Goal: Task Accomplishment & Management: Manage account settings

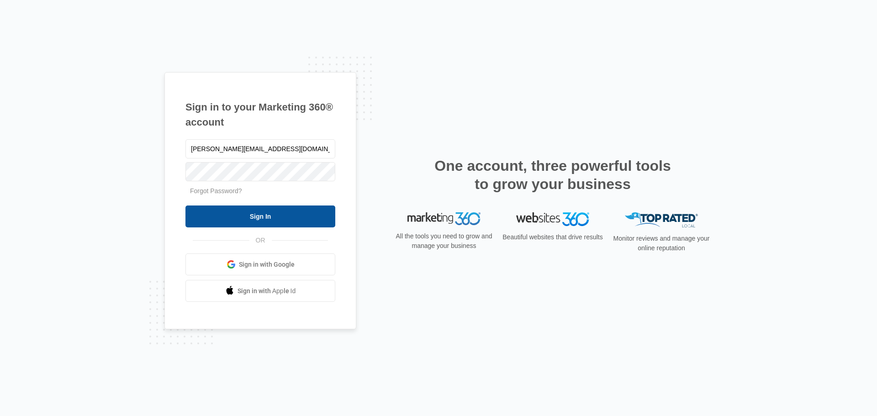
click at [311, 207] on input "Sign In" at bounding box center [260, 216] width 150 height 22
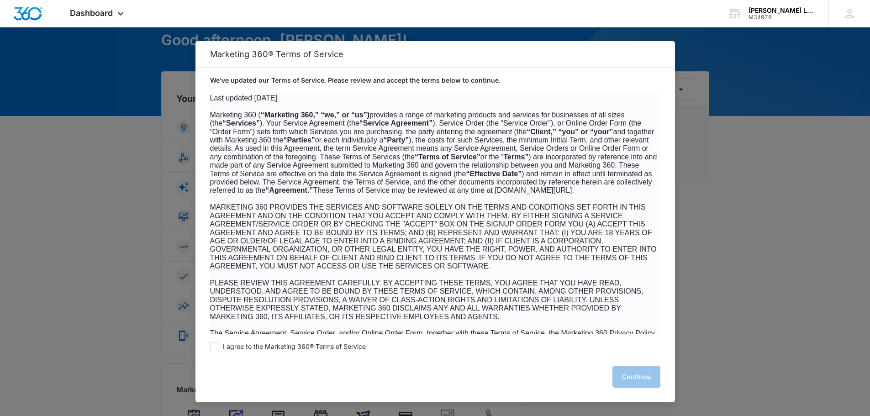
scroll to position [91, 0]
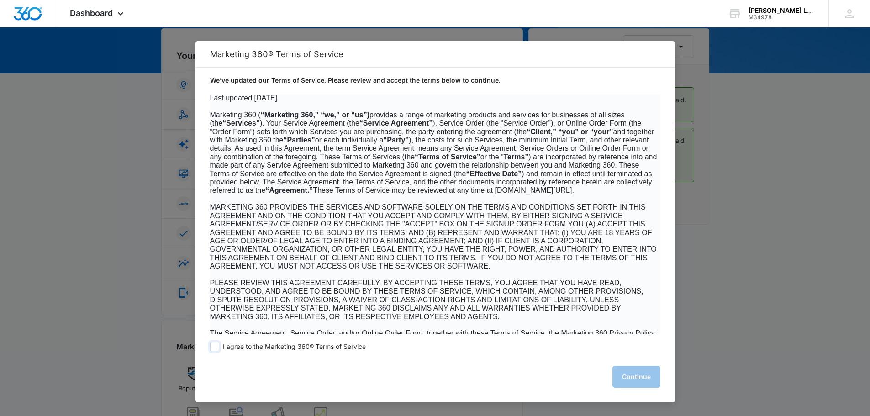
click at [305, 347] on span "I agree to the Marketing 360® Terms of Service" at bounding box center [294, 346] width 143 height 9
click at [219, 347] on input "I agree to the Marketing 360® Terms of Service" at bounding box center [214, 346] width 9 height 9
checkbox input "true"
click at [642, 374] on button "Continue" at bounding box center [636, 377] width 48 height 22
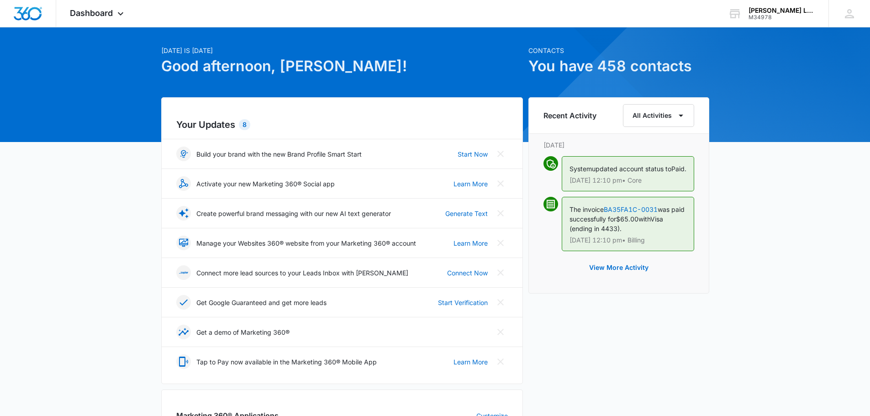
scroll to position [0, 0]
